Goal: Find contact information: Find contact information

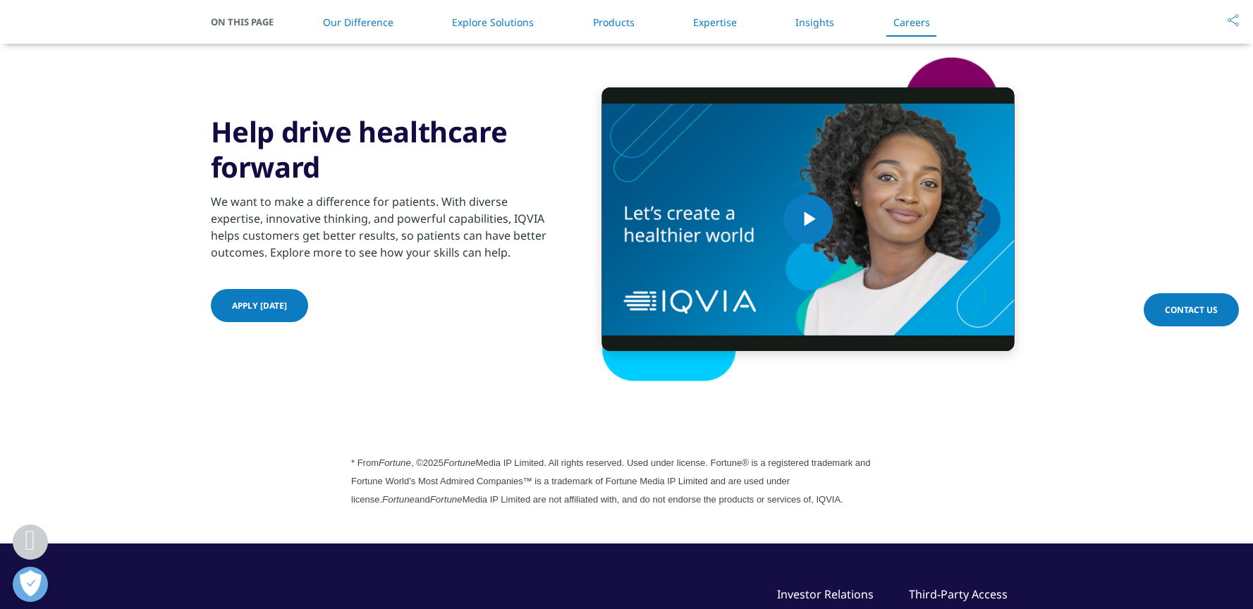
scroll to position [3816, 0]
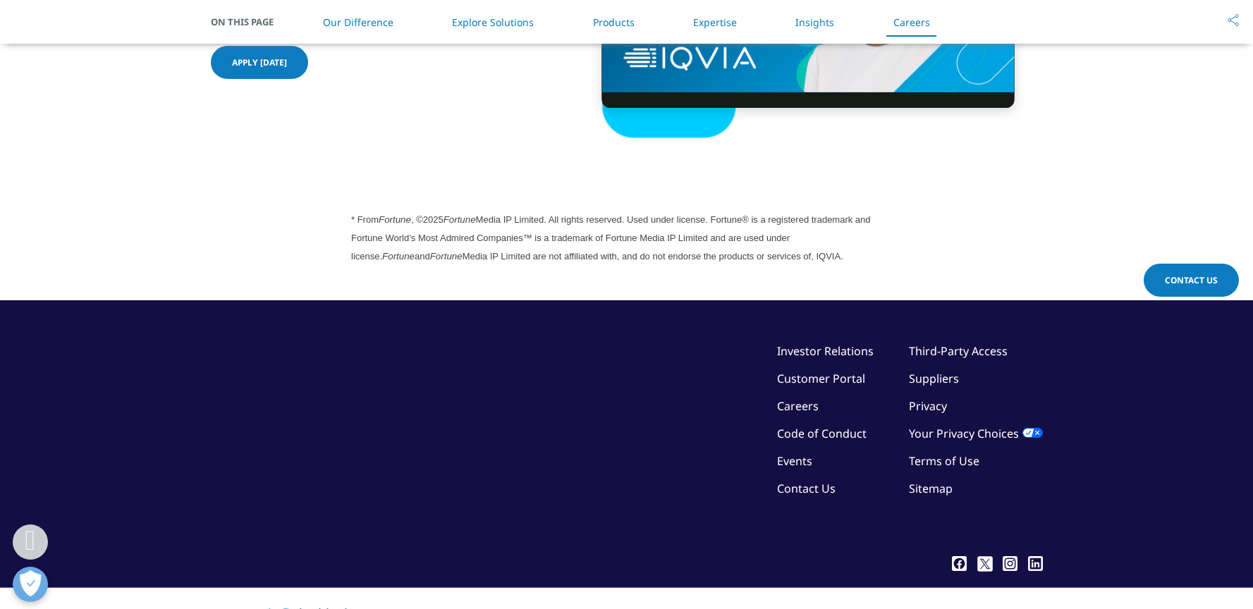
click at [828, 485] on link "Contact Us" at bounding box center [806, 489] width 59 height 16
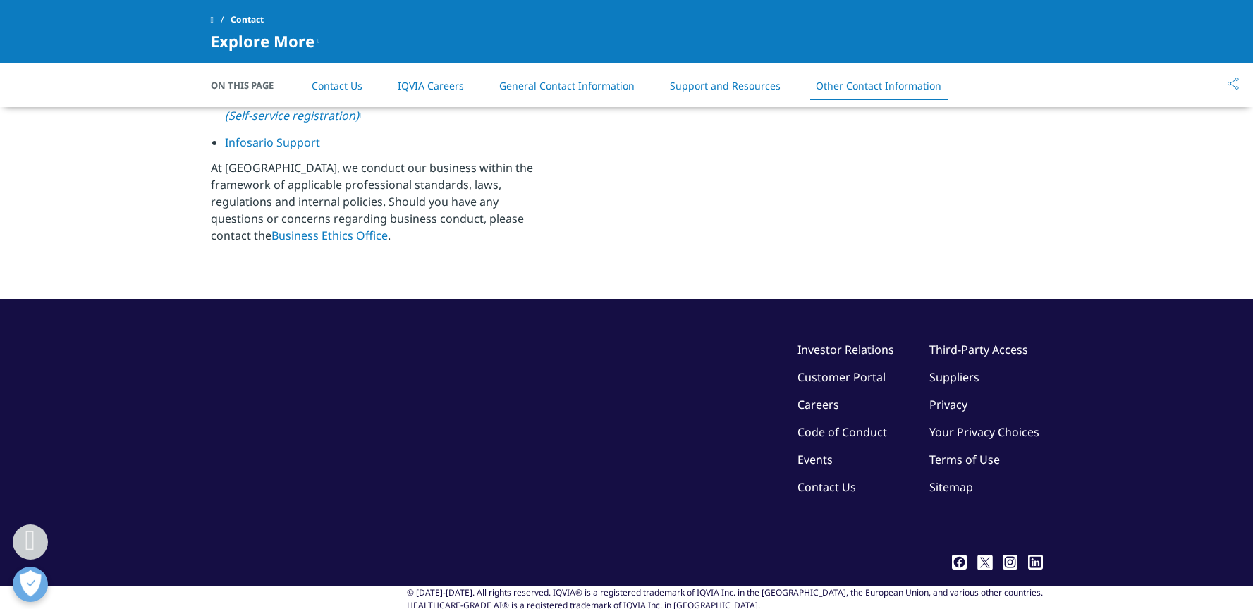
scroll to position [2328, 0]
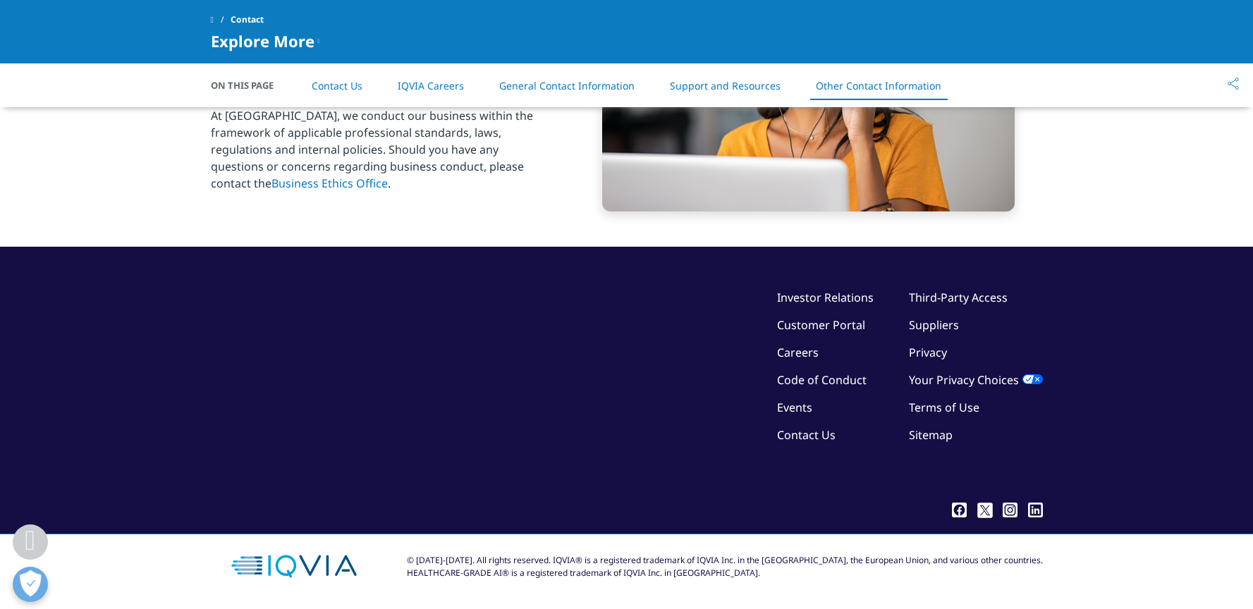
click at [1037, 509] on icon at bounding box center [1036, 512] width 5 height 6
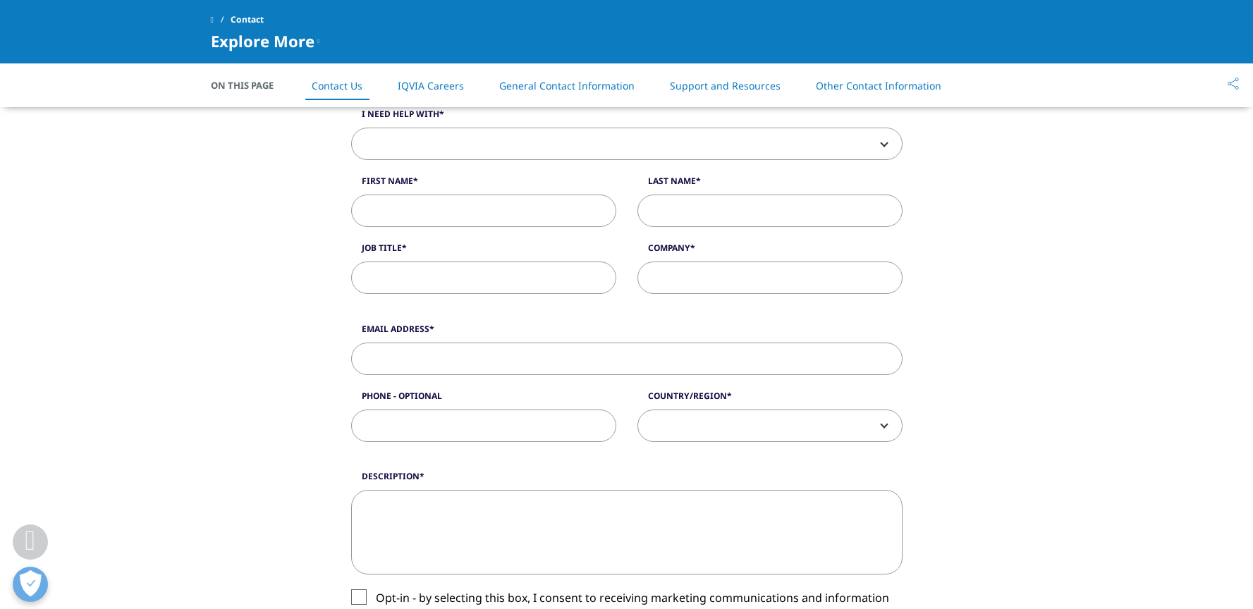
scroll to position [0, 0]
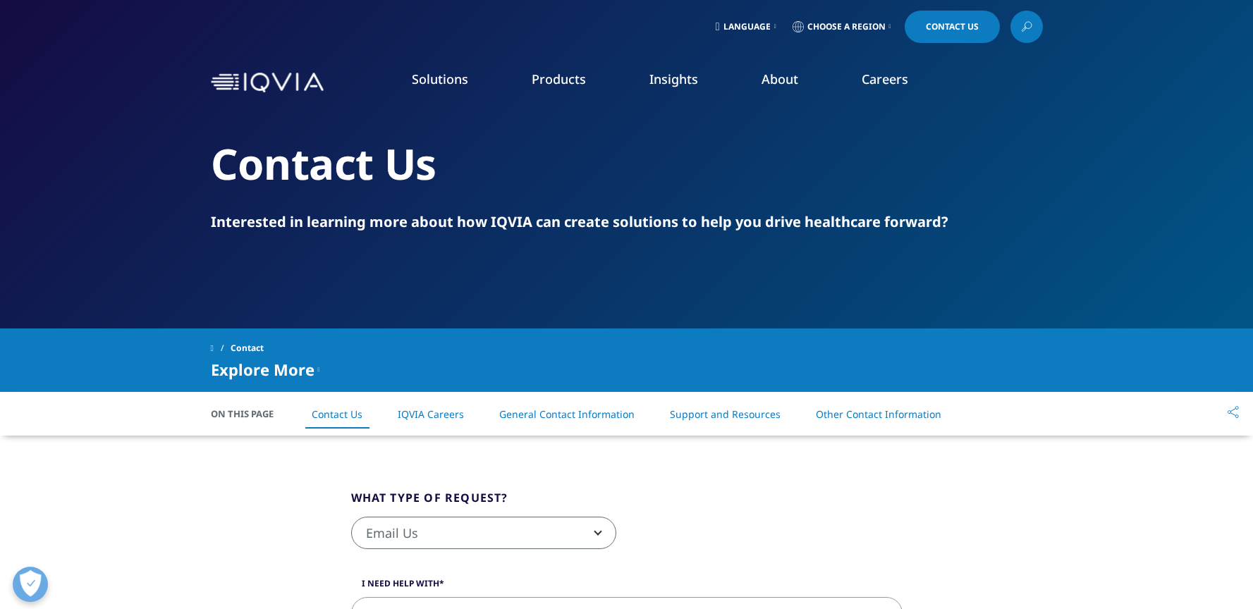
click at [784, 85] on link "About" at bounding box center [780, 79] width 37 height 17
click at [789, 78] on link "About" at bounding box center [780, 79] width 37 height 17
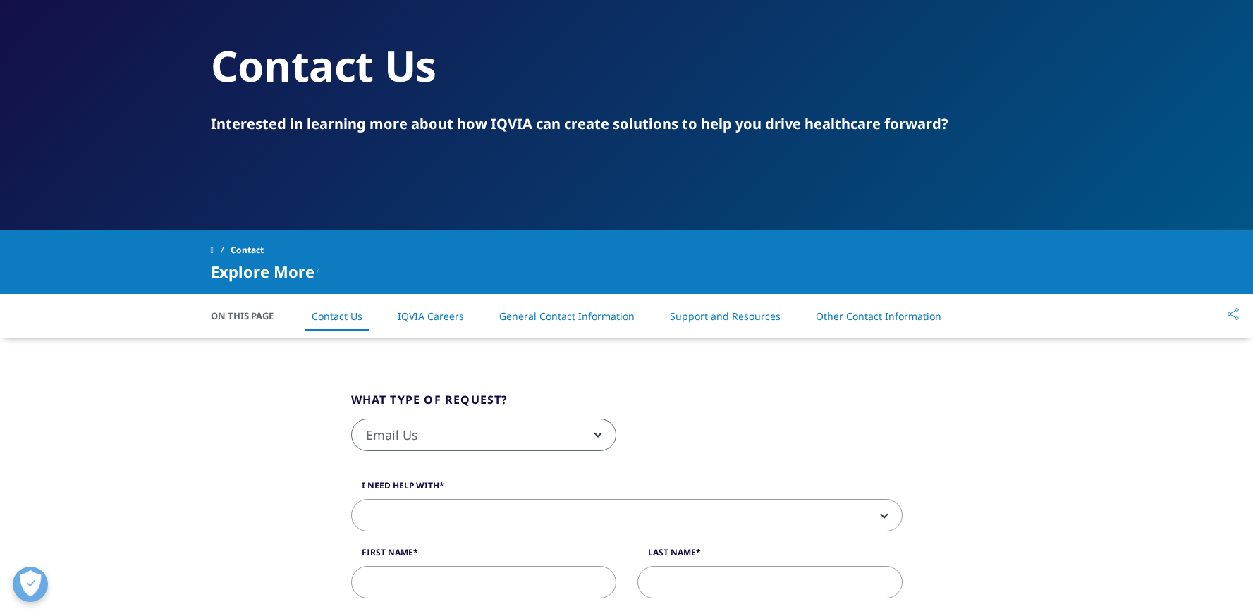
scroll to position [231, 0]
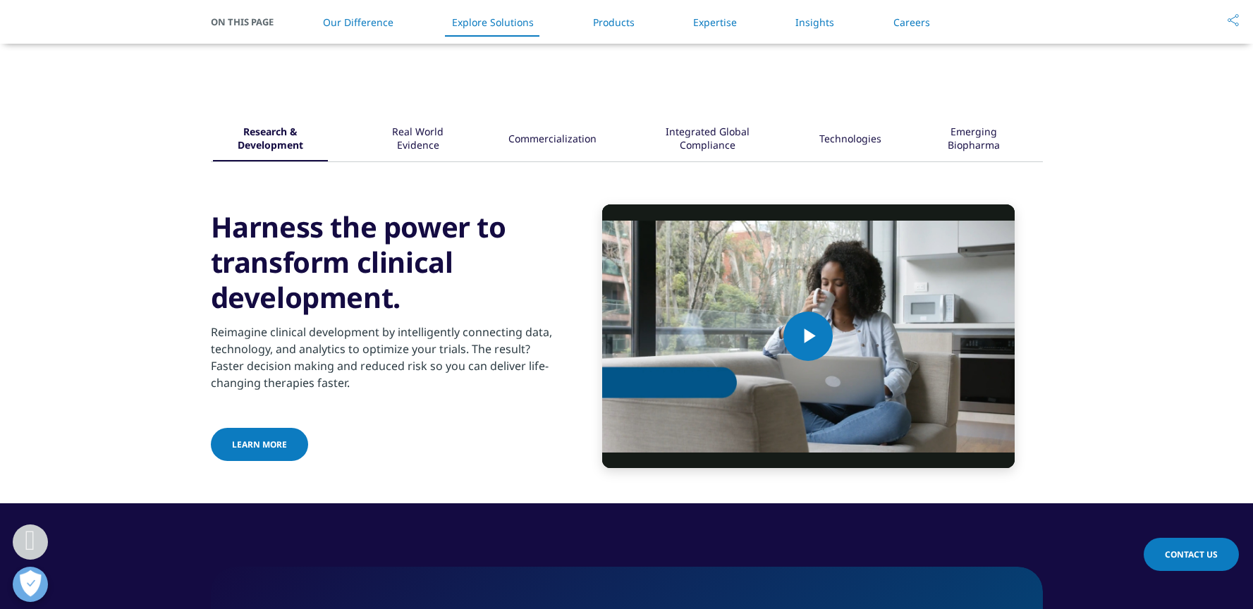
scroll to position [1892, 0]
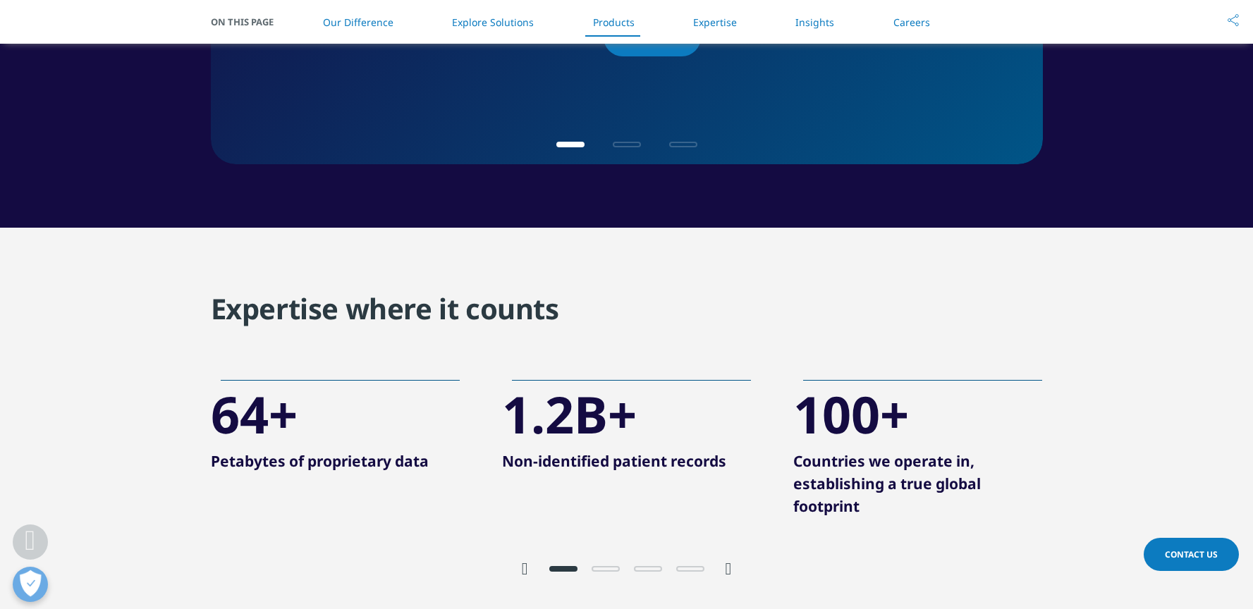
scroll to position [2481, 0]
